Goal: Information Seeking & Learning: Learn about a topic

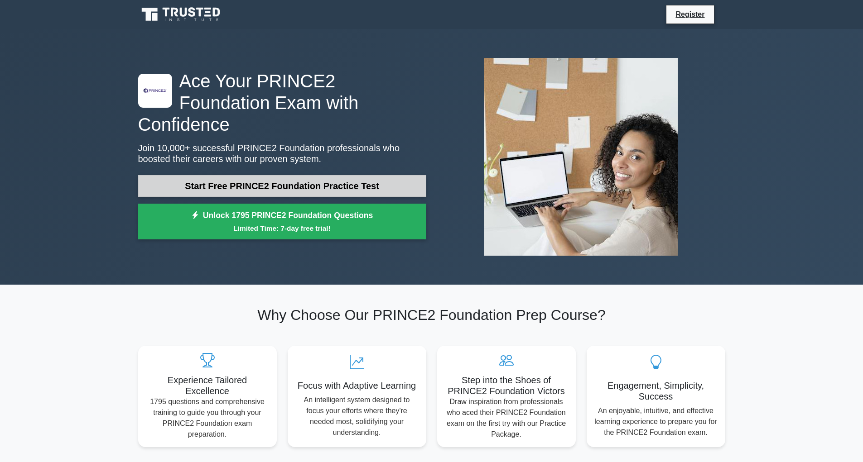
click at [289, 178] on link "Start Free PRINCE2 Foundation Practice Test" at bounding box center [282, 186] width 288 height 22
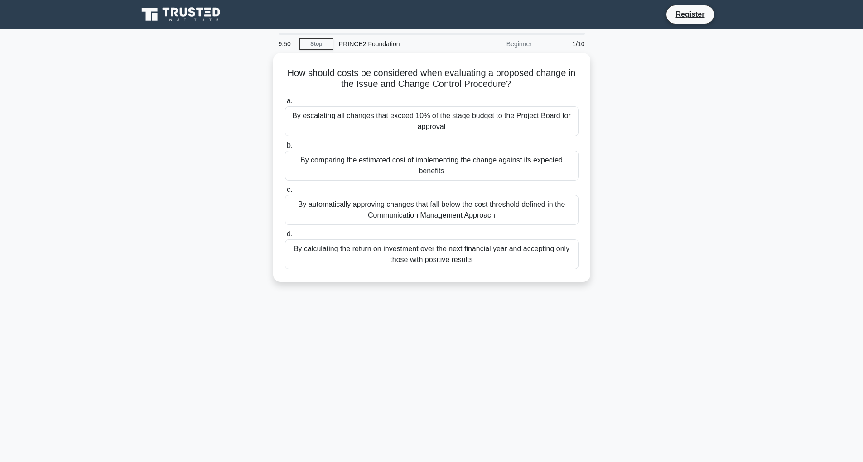
scroll to position [27, 0]
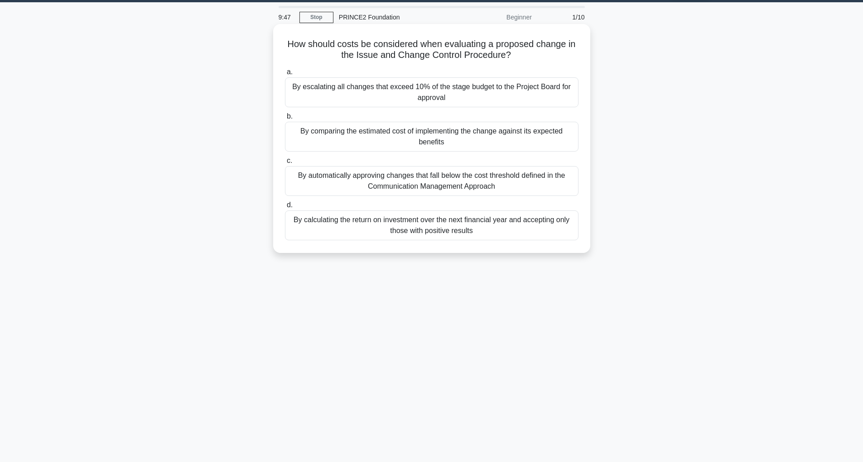
click at [336, 87] on div "By escalating all changes that exceed 10% of the stage budget to the Project Bo…" at bounding box center [431, 92] width 293 height 30
click at [285, 75] on input "a. By escalating all changes that exceed 10% of the stage budget to the Project…" at bounding box center [285, 72] width 0 height 6
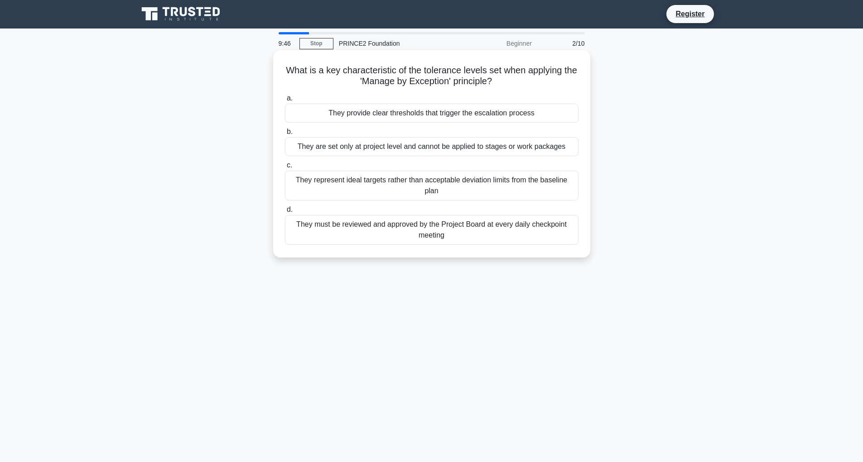
scroll to position [0, 0]
click at [383, 106] on div "They provide clear thresholds that trigger the escalation process" at bounding box center [431, 113] width 293 height 19
click at [285, 102] on input "a. They provide clear thresholds that trigger the escalation process" at bounding box center [285, 99] width 0 height 6
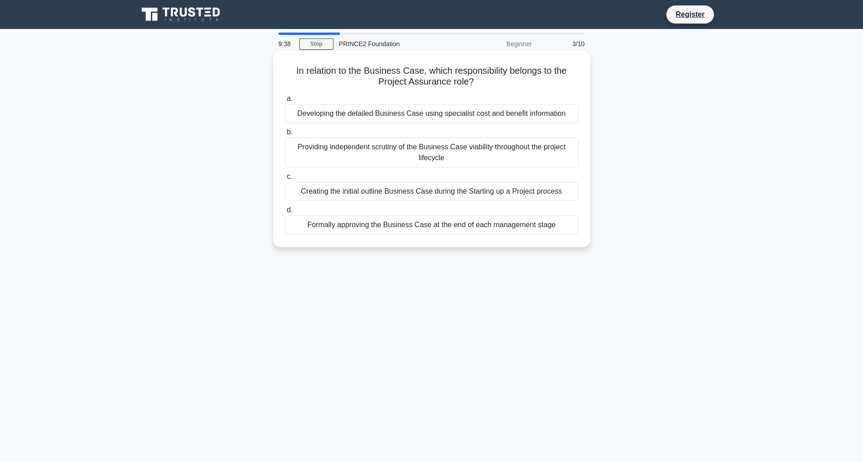
click at [496, 117] on div "Developing the detailed Business Case using specialist cost and benefit informa…" at bounding box center [431, 113] width 293 height 19
click at [285, 102] on input "a. Developing the detailed Business Case using specialist cost and benefit info…" at bounding box center [285, 99] width 0 height 6
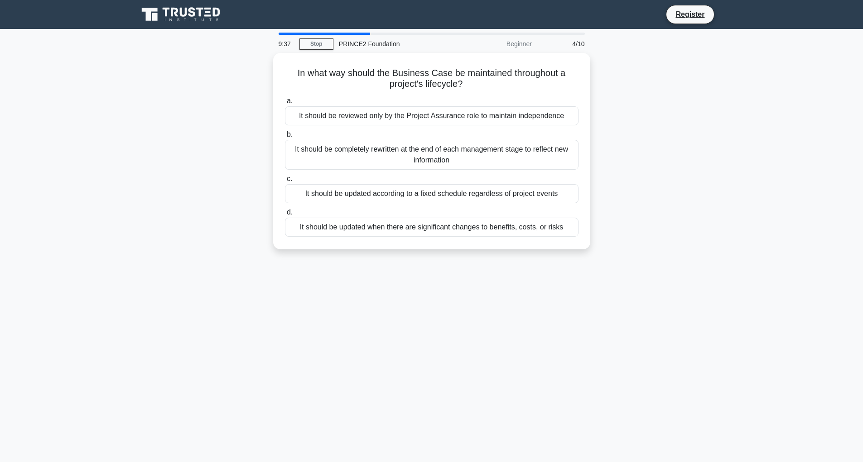
click at [496, 117] on div "It should be reviewed only by the Project Assurance role to maintain independen…" at bounding box center [431, 115] width 293 height 19
click at [285, 104] on input "a. It should be reviewed only by the Project Assurance role to maintain indepen…" at bounding box center [285, 101] width 0 height 6
click at [496, 117] on div "It should be reviewed only by the Project Assurance role to maintain independen…" at bounding box center [431, 116] width 293 height 20
click at [285, 104] on input "a. It should be reviewed only by the Project Assurance role to maintain indepen…" at bounding box center [285, 101] width 0 height 6
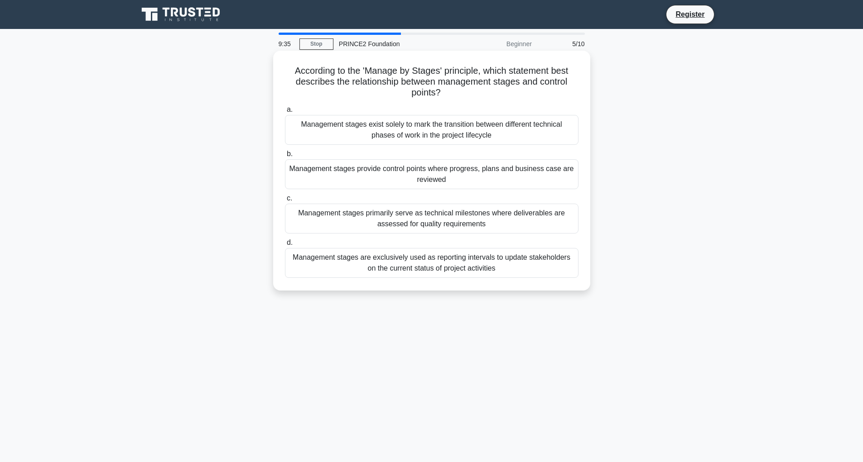
click at [518, 136] on div "Management stages exist solely to mark the transition between different technic…" at bounding box center [431, 130] width 293 height 30
click at [285, 113] on input "a. Management stages exist solely to mark the transition between different tech…" at bounding box center [285, 110] width 0 height 6
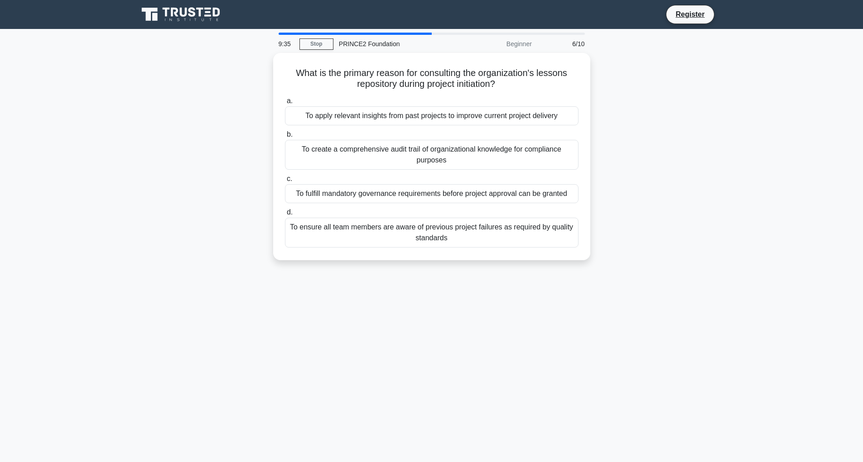
click at [518, 136] on label "b. To create a comprehensive audit trail of organizational knowledge for compli…" at bounding box center [431, 149] width 293 height 41
click at [285, 136] on input "b. To create a comprehensive audit trail of organizational knowledge for compli…" at bounding box center [285, 135] width 0 height 6
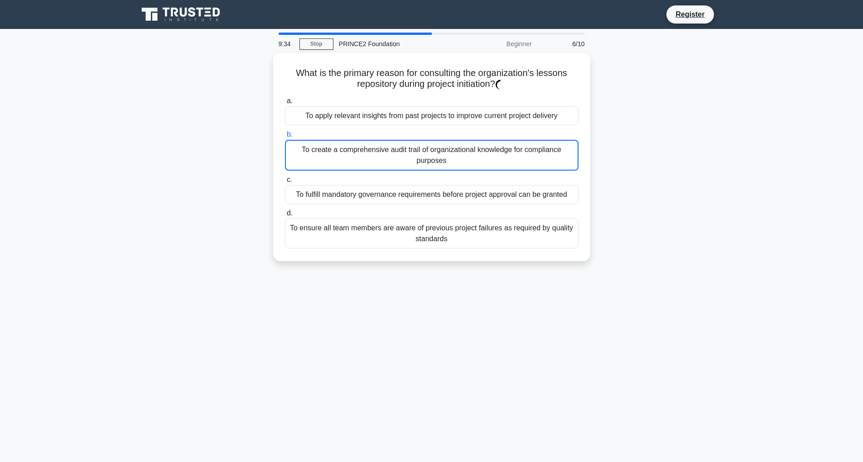
click at [518, 136] on label "b. To create a comprehensive audit trail of organizational knowledge for compli…" at bounding box center [431, 150] width 293 height 42
click at [285, 136] on input "b. To create a comprehensive audit trail of organizational knowledge for compli…" at bounding box center [285, 135] width 0 height 6
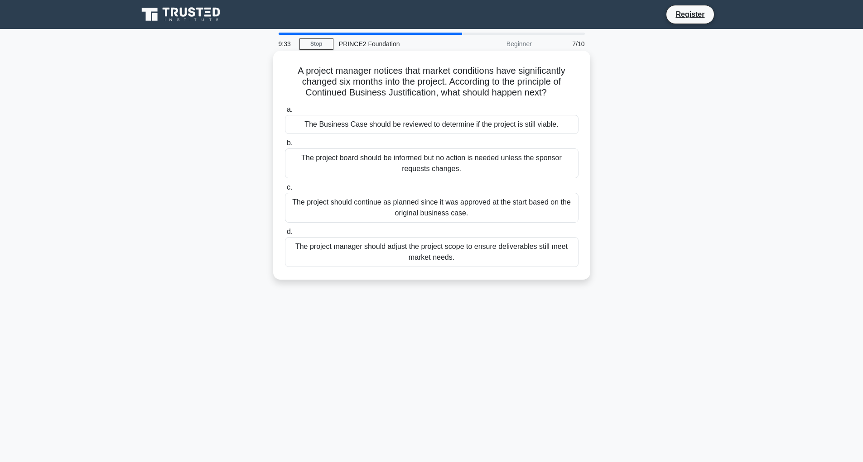
click at [529, 197] on div "The project should continue as planned since it was approved at the start based…" at bounding box center [431, 208] width 293 height 30
click at [285, 191] on input "c. The project should continue as planned since it was approved at the start ba…" at bounding box center [285, 188] width 0 height 6
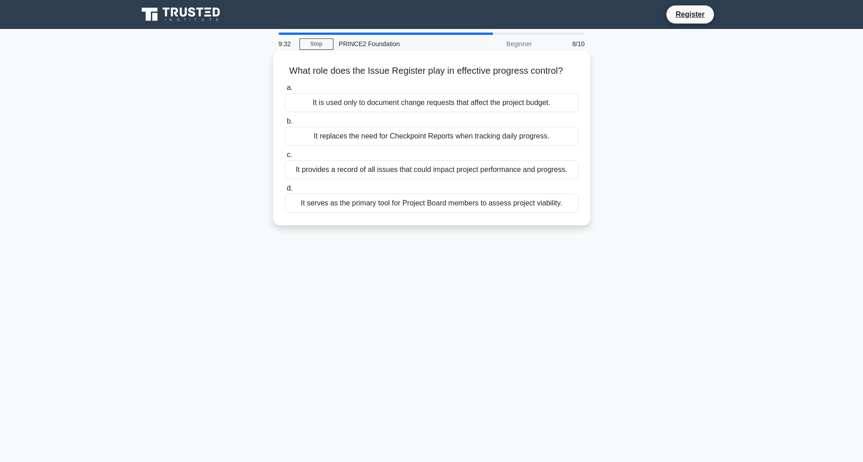
click at [537, 130] on div "It replaces the need for Checkpoint Reports when tracking daily progress." at bounding box center [431, 136] width 293 height 19
click at [285, 125] on input "b. It replaces the need for Checkpoint Reports when tracking daily progress." at bounding box center [285, 122] width 0 height 6
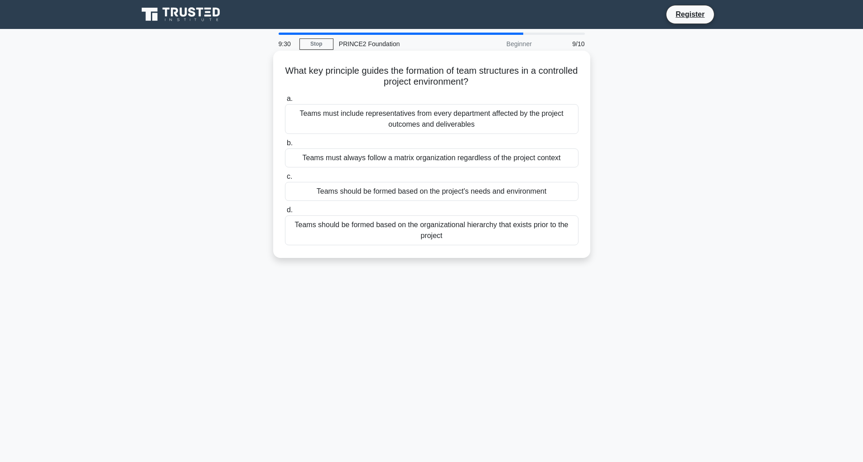
click at [544, 126] on div "Teams must include representatives from every department affected by the projec…" at bounding box center [431, 119] width 293 height 30
click at [285, 102] on input "a. Teams must include representatives from every department affected by the pro…" at bounding box center [285, 99] width 0 height 6
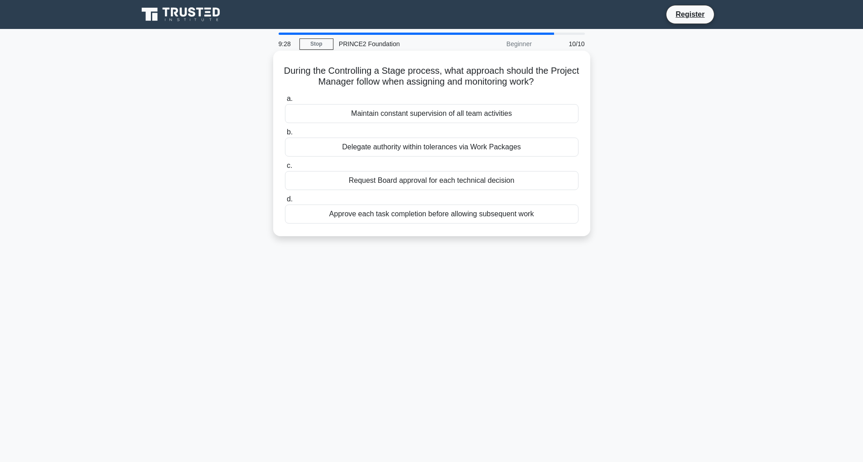
click at [473, 145] on div "Delegate authority within tolerances via Work Packages" at bounding box center [431, 147] width 293 height 19
click at [285, 135] on input "b. Delegate authority within tolerances via Work Packages" at bounding box center [285, 133] width 0 height 6
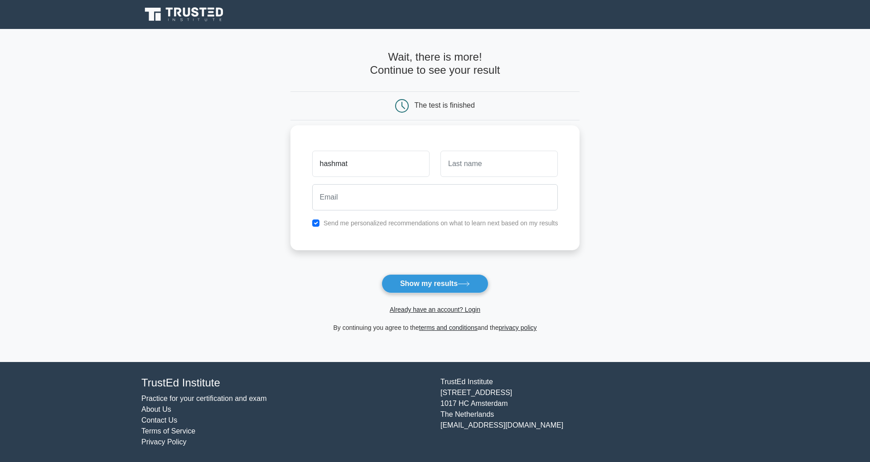
type input "hashmat"
click at [381, 274] on button "Show my results" at bounding box center [434, 283] width 107 height 19
type input "khan"
click at [342, 199] on input "email" at bounding box center [435, 197] width 246 height 26
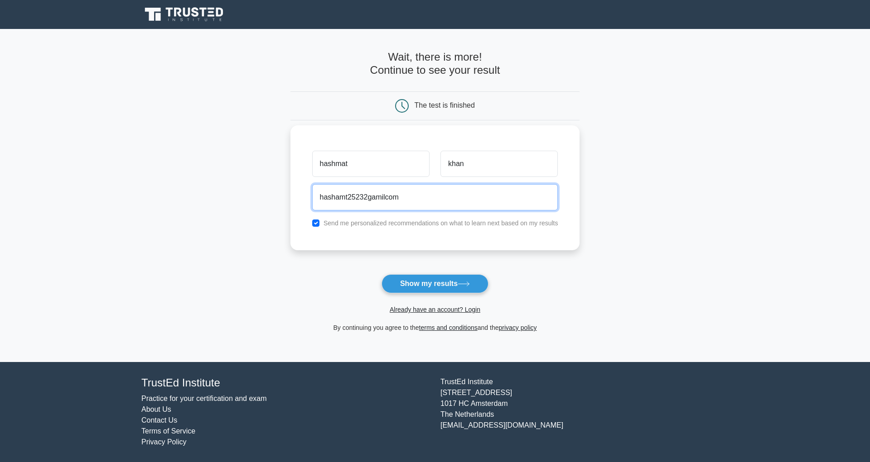
type input "hashamt25232gamilcom"
click at [381, 274] on button "Show my results" at bounding box center [434, 283] width 107 height 19
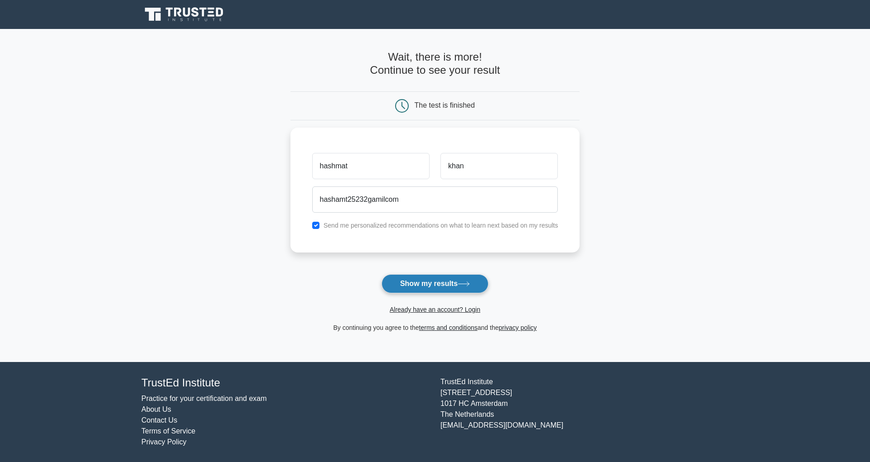
click at [443, 278] on button "Show my results" at bounding box center [434, 283] width 107 height 19
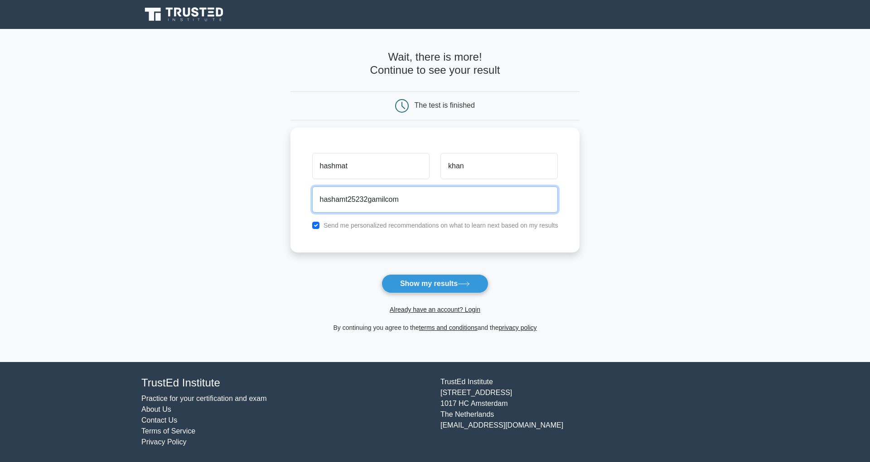
drag, startPoint x: 423, startPoint y: 210, endPoint x: 245, endPoint y: 148, distance: 189.3
click at [245, 148] on main "Wait, there is more! Continue to see your result The test is finished hashmat k…" at bounding box center [435, 195] width 870 height 333
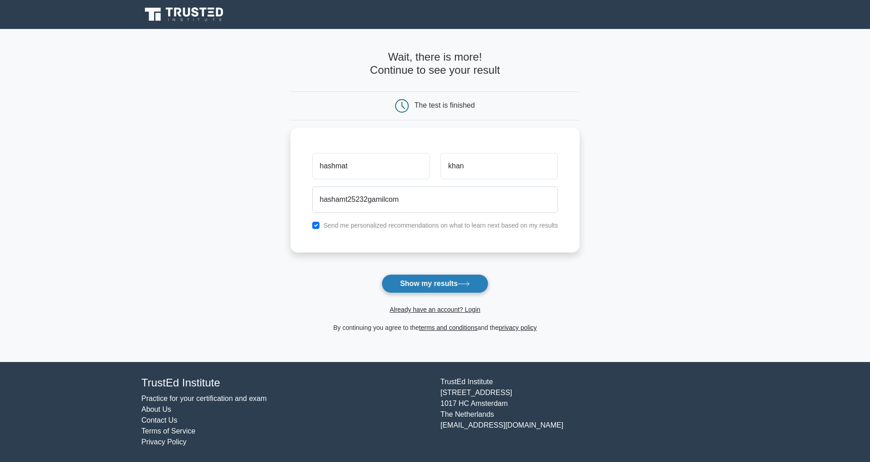
click at [470, 286] on icon at bounding box center [463, 284] width 12 height 5
click at [444, 234] on div "hashmat khan hashamt25232gamilcom Send me personalized recommendations on what …" at bounding box center [434, 187] width 289 height 125
click at [424, 288] on button "Show my results" at bounding box center [434, 283] width 107 height 19
click at [452, 324] on link "terms and conditions" at bounding box center [448, 327] width 58 height 7
